Goal: Information Seeking & Learning: Learn about a topic

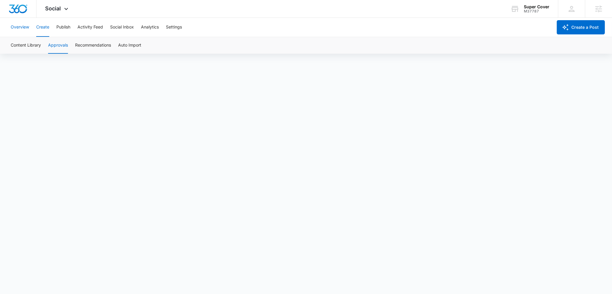
click at [22, 31] on button "Overview" at bounding box center [20, 27] width 18 height 19
click at [519, 13] on div "Super Cover M37787 Your Accounts View All" at bounding box center [530, 9] width 56 height 18
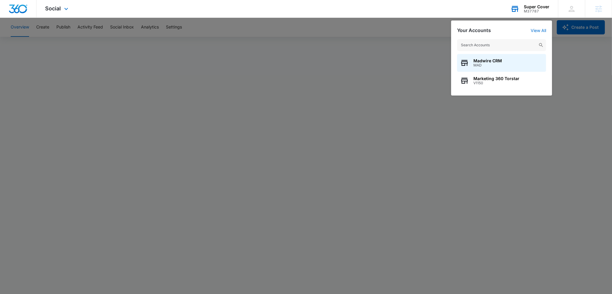
click at [485, 45] on input "text" at bounding box center [501, 45] width 89 height 12
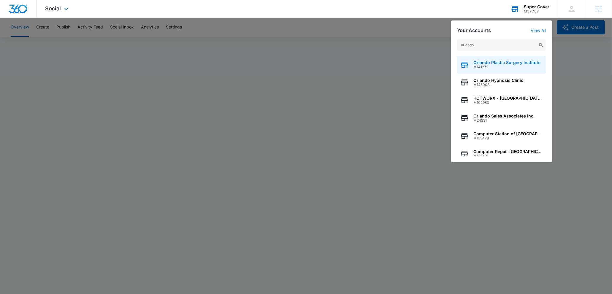
scroll to position [76, 0]
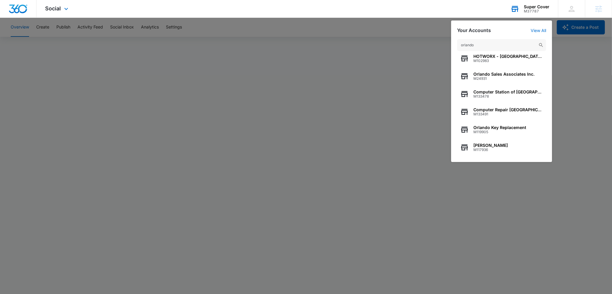
drag, startPoint x: 485, startPoint y: 41, endPoint x: 481, endPoint y: 47, distance: 7.1
click at [483, 45] on input "orlando" at bounding box center [501, 45] width 89 height 12
drag, startPoint x: 479, startPoint y: 48, endPoint x: 423, endPoint y: 49, distance: 56.4
click at [423, 18] on nav "Social Apps Reputation Websites Forms CRM Email Social Shop Content Ads Intelli…" at bounding box center [306, 9] width 612 height 18
click at [451, 18] on nav "Social Apps Reputation Websites Forms CRM Email Social Shop Content Ads Intelli…" at bounding box center [306, 9] width 612 height 18
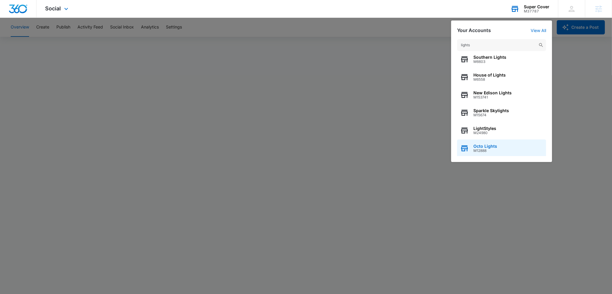
scroll to position [2, 0]
click at [496, 47] on input "lights" at bounding box center [501, 45] width 89 height 12
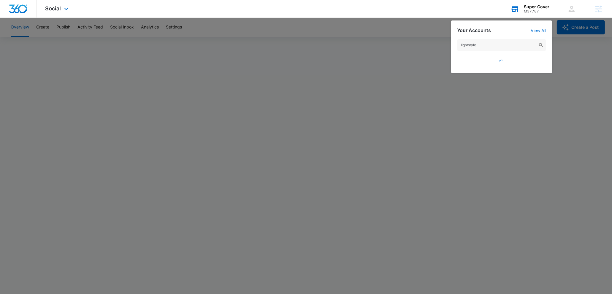
scroll to position [0, 0]
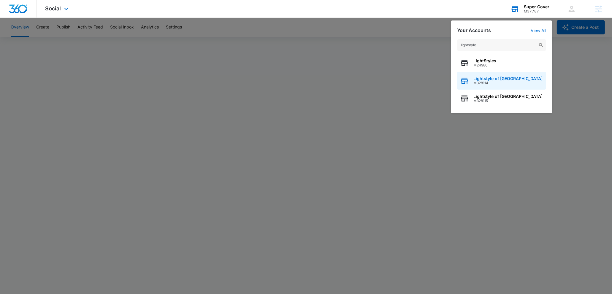
type input "lightstyle"
click at [489, 76] on span "Lightstyle of [GEOGRAPHIC_DATA]" at bounding box center [508, 78] width 69 height 5
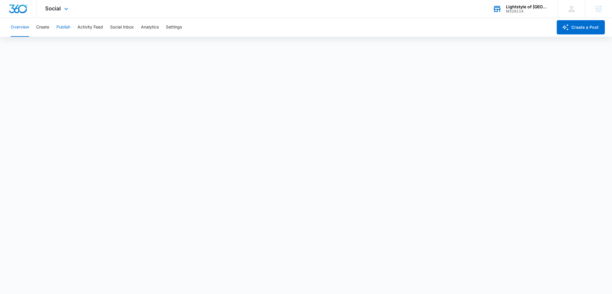
click at [65, 32] on button "Publish" at bounding box center [63, 27] width 14 height 19
click at [47, 32] on button "Create" at bounding box center [42, 27] width 13 height 19
click at [63, 28] on button "Publish" at bounding box center [63, 27] width 14 height 19
click at [50, 31] on div "Overview Create Publish Activity Feed Social Inbox Analytics Settings" at bounding box center [280, 27] width 546 height 19
click at [45, 29] on button "Create" at bounding box center [42, 27] width 13 height 19
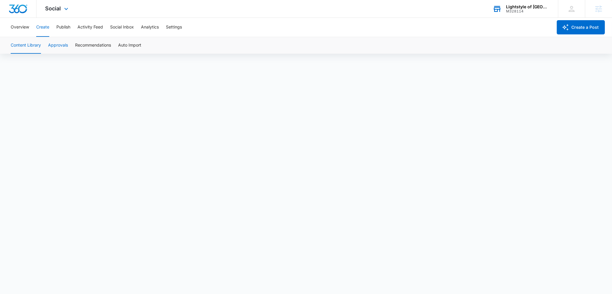
click at [53, 44] on button "Approvals" at bounding box center [58, 45] width 20 height 17
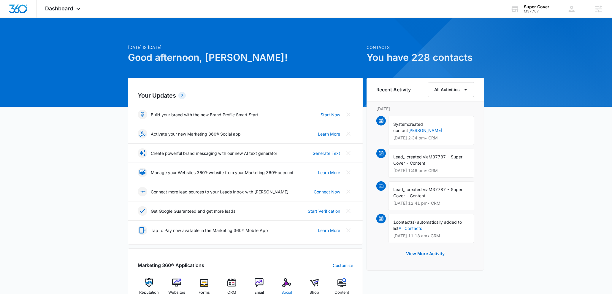
click at [287, 287] on img at bounding box center [286, 283] width 9 height 9
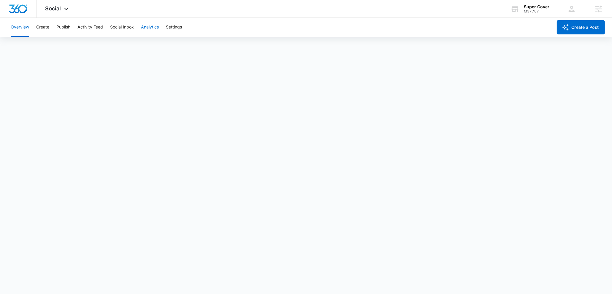
click at [152, 29] on button "Analytics" at bounding box center [150, 27] width 18 height 19
click at [60, 47] on button "Insights" at bounding box center [57, 45] width 15 height 17
click at [60, 46] on button "Insights" at bounding box center [57, 45] width 15 height 17
click at [198, 48] on button "Reports" at bounding box center [195, 45] width 15 height 17
click at [26, 48] on button "Account" at bounding box center [19, 45] width 16 height 17
